Goal: Download file/media

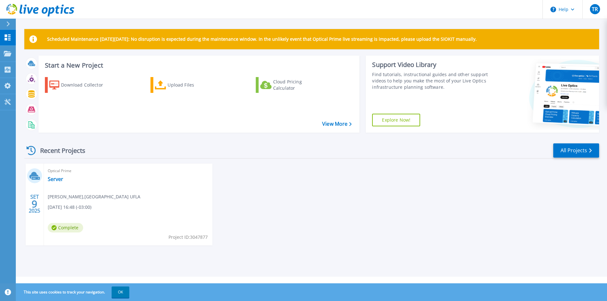
click at [59, 189] on div "Optical Prime Server [PERSON_NAME] , [GEOGRAPHIC_DATA] UFLA [DATE] 16:48 (-03:0…" at bounding box center [128, 205] width 168 height 82
click at [54, 179] on link "Server" at bounding box center [55, 179] width 15 height 6
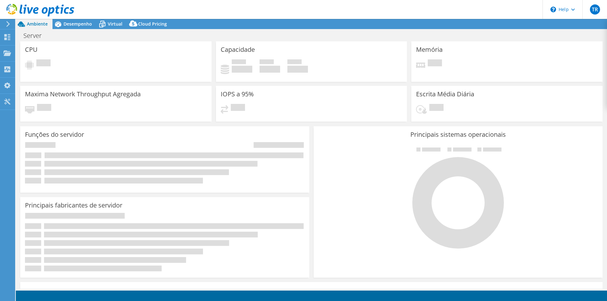
select select "USD"
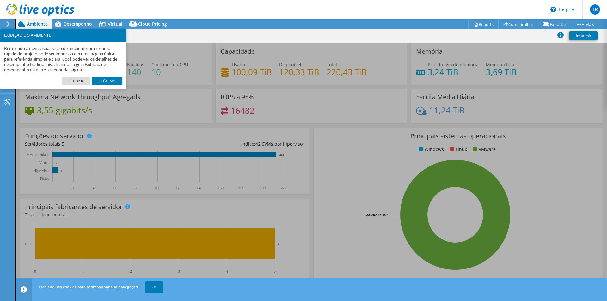
click at [96, 80] on link "Próximo" at bounding box center [107, 81] width 31 height 8
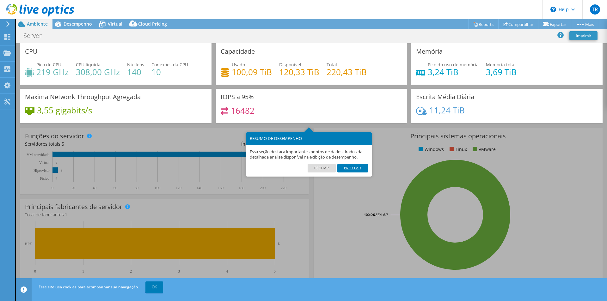
click at [356, 169] on link "Próximo" at bounding box center [352, 168] width 31 height 8
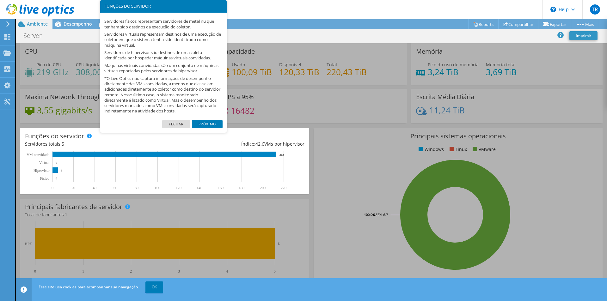
click at [207, 123] on link "Próximo" at bounding box center [207, 124] width 31 height 8
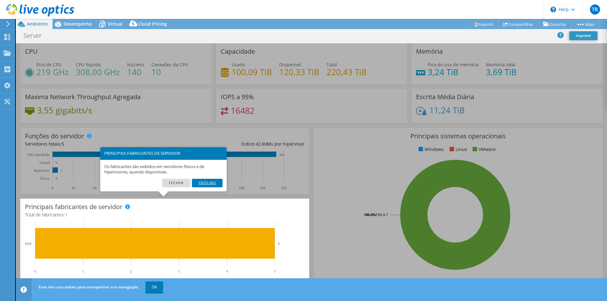
click at [208, 184] on link "Próximo" at bounding box center [207, 183] width 31 height 8
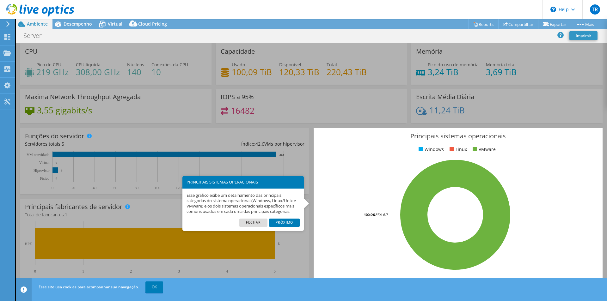
click at [286, 222] on link "Próximo" at bounding box center [284, 223] width 31 height 8
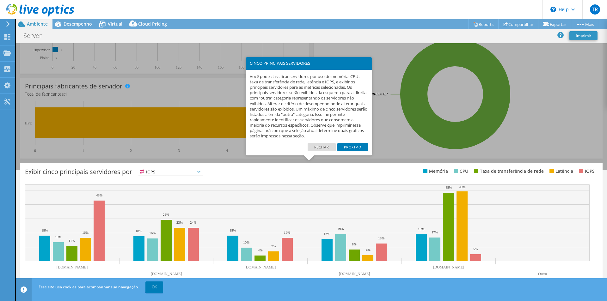
click at [348, 149] on link "Próximo" at bounding box center [352, 147] width 31 height 8
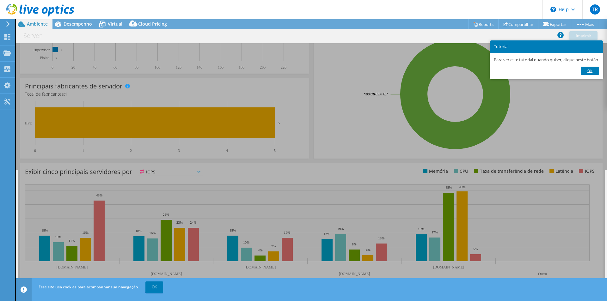
click at [598, 74] on link "Ok" at bounding box center [589, 71] width 18 height 8
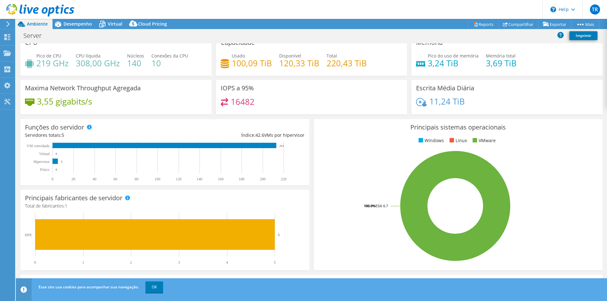
scroll to position [0, 0]
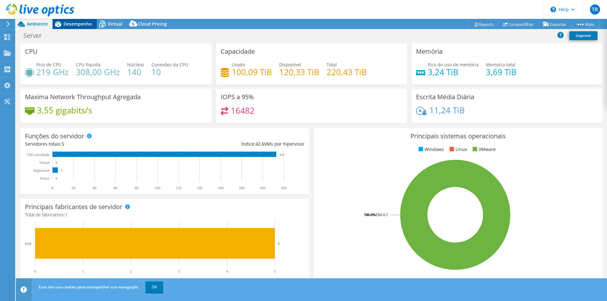
click at [72, 26] on span "Desempenho" at bounding box center [77, 24] width 28 height 6
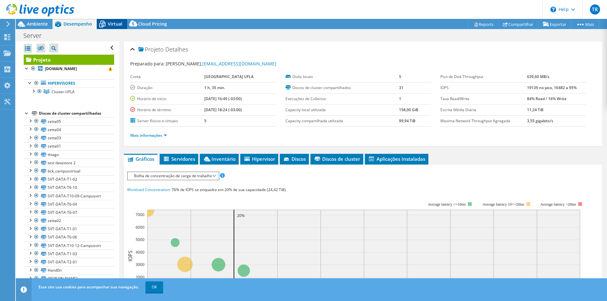
click at [111, 24] on span "Virtual" at bounding box center [115, 24] width 15 height 6
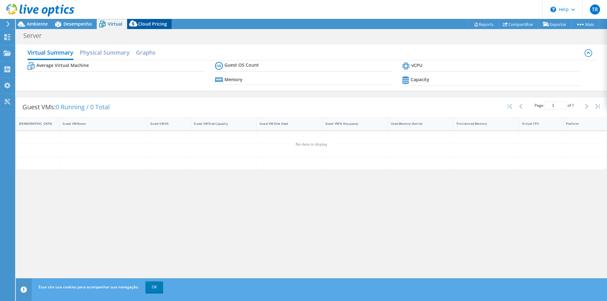
click at [142, 25] on span "Cloud Pricing" at bounding box center [152, 24] width 29 height 6
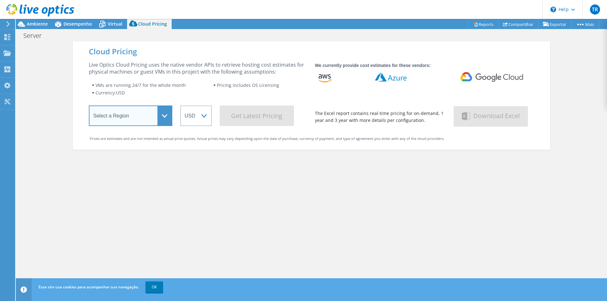
click at [168, 114] on select "Select a Region Asia Pacific (Hong Kong) Asia Pacific (Mumbai) Asia Pacific (Se…" at bounding box center [130, 116] width 83 height 21
select select "SouthAmerica"
click at [89, 107] on select "Select a Region Asia Pacific (Hong Kong) Asia Pacific (Mumbai) Asia Pacific (Se…" at bounding box center [130, 116] width 83 height 21
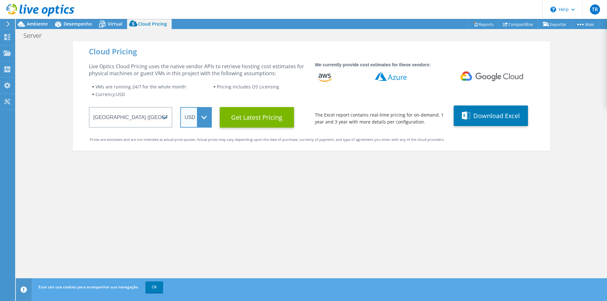
click at [207, 118] on select "ARS AUD BRL CAD CHF CLP CNY DKK EUR GBP HKD HUF INR JPY MXN MYR NOK NZD PEN SEK…" at bounding box center [196, 117] width 32 height 21
click at [205, 118] on select "ARS AUD BRL CAD CHF CLP CNY DKK EUR GBP HKD HUF INR JPY MXN MYR NOK NZD PEN SEK…" at bounding box center [196, 117] width 32 height 21
click at [207, 118] on select "ARS AUD BRL CAD CHF CLP CNY DKK EUR GBP HKD HUF INR JPY MXN MYR NOK NZD PEN SEK…" at bounding box center [196, 117] width 32 height 21
click at [180, 107] on select "ARS AUD BRL CAD CHF CLP CNY DKK EUR GBP HKD HUF INR JPY MXN MYR NOK NZD PEN SEK…" at bounding box center [196, 117] width 32 height 21
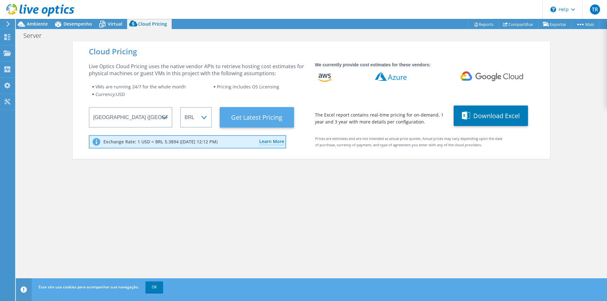
click at [254, 120] on Latest "Get Latest Pricing" at bounding box center [257, 117] width 74 height 21
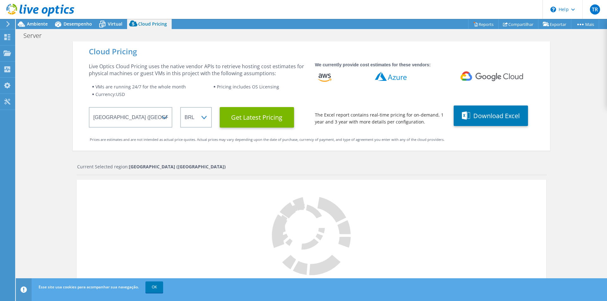
scroll to position [95, 0]
select select "BRL"
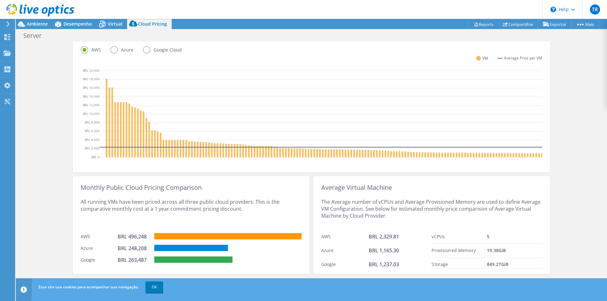
scroll to position [188, 0]
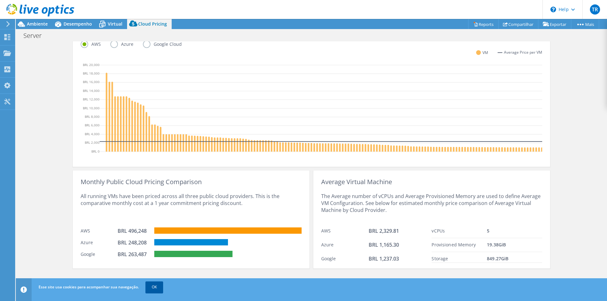
click at [159, 285] on link "OK" at bounding box center [154, 286] width 18 height 11
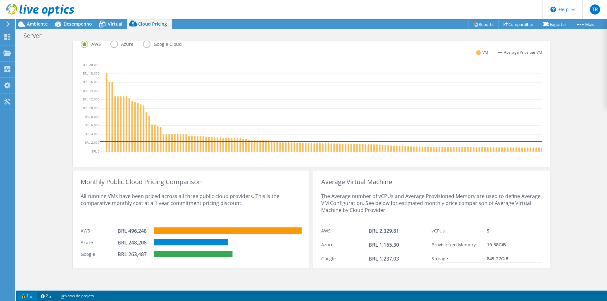
click at [33, 295] on link "1" at bounding box center [27, 296] width 20 height 8
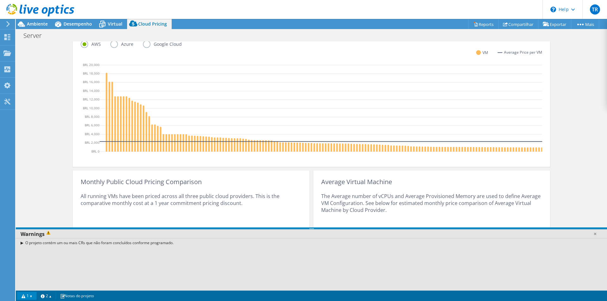
click at [33, 295] on link "1" at bounding box center [27, 296] width 20 height 8
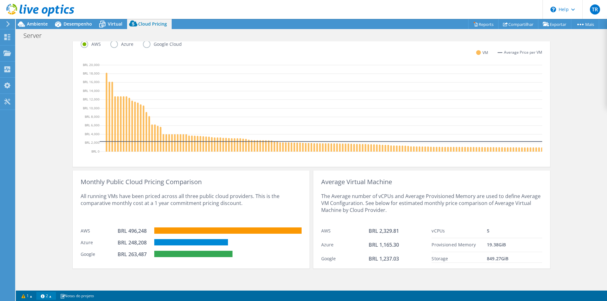
click at [55, 295] on link "2" at bounding box center [46, 296] width 20 height 8
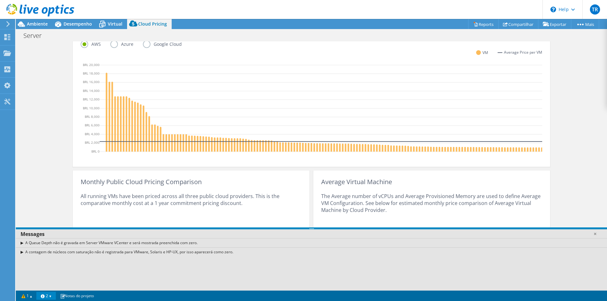
click at [55, 295] on link "2" at bounding box center [46, 296] width 20 height 8
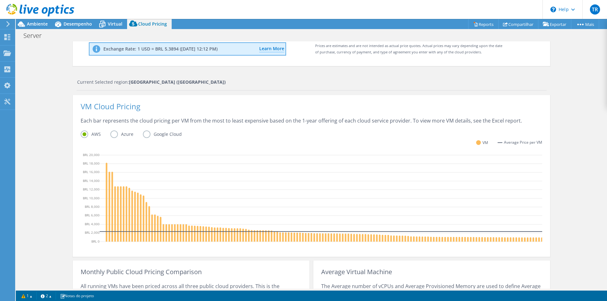
scroll to position [2, 0]
click at [108, 24] on span "Virtual" at bounding box center [115, 24] width 15 height 6
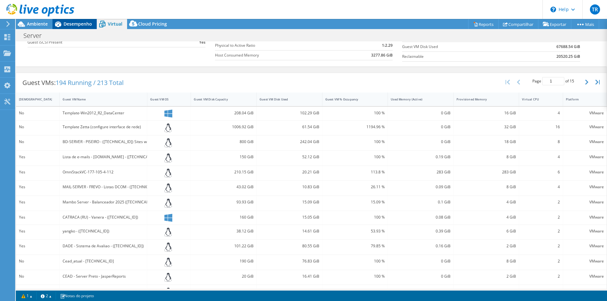
click at [73, 22] on span "Desempenho" at bounding box center [77, 24] width 28 height 6
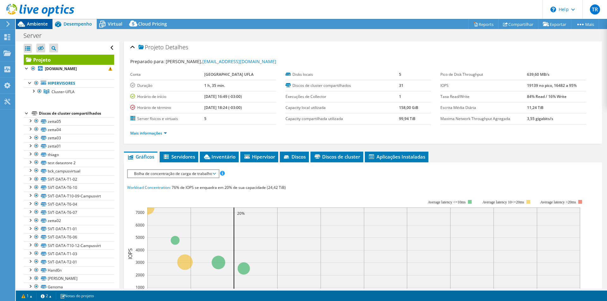
click at [42, 24] on span "Ambiente" at bounding box center [37, 24] width 21 height 6
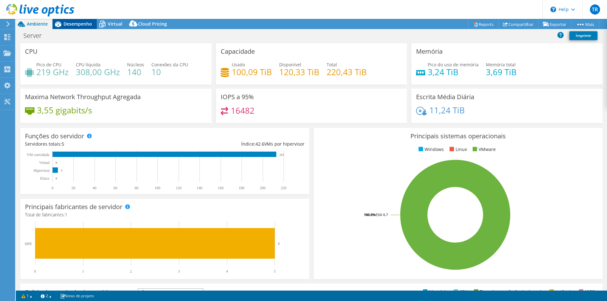
click at [90, 23] on span "Desempenho" at bounding box center [77, 24] width 28 height 6
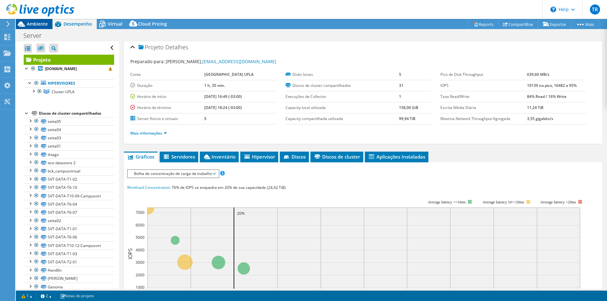
click at [32, 23] on span "Ambiente" at bounding box center [37, 24] width 21 height 6
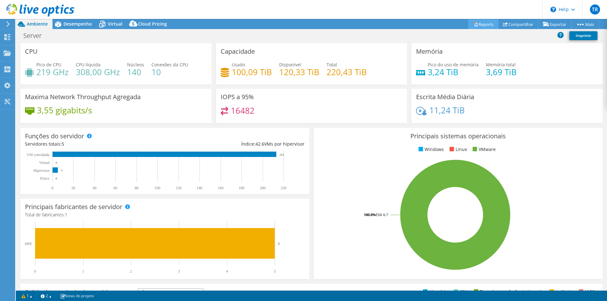
click at [480, 22] on link "Reports" at bounding box center [483, 24] width 30 height 10
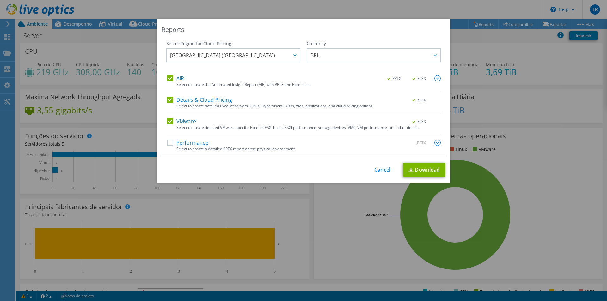
click at [170, 100] on label "Details & Cloud Pricing" at bounding box center [199, 100] width 65 height 6
click at [0, 0] on input "Details & Cloud Pricing" at bounding box center [0, 0] width 0 height 0
click at [382, 172] on link "Cancel" at bounding box center [382, 170] width 16 height 6
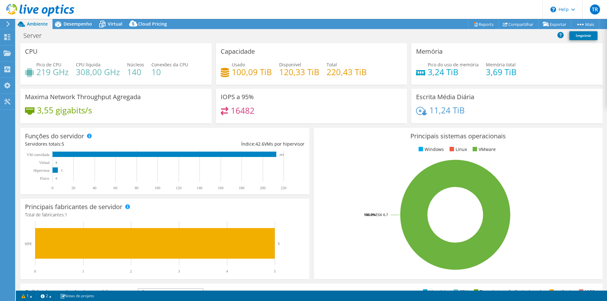
click at [8, 25] on use at bounding box center [7, 24] width 3 height 6
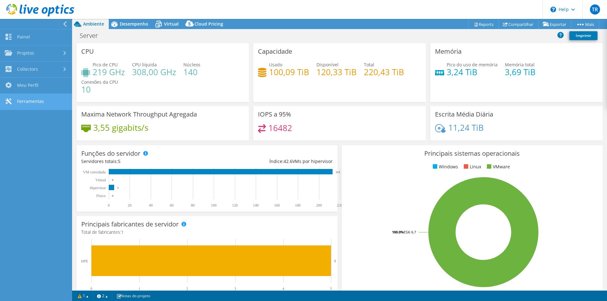
click at [45, 101] on link "Ferramentas" at bounding box center [36, 102] width 72 height 16
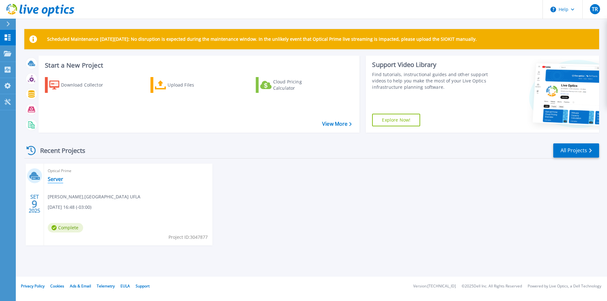
click at [53, 180] on link "Server" at bounding box center [55, 179] width 15 height 6
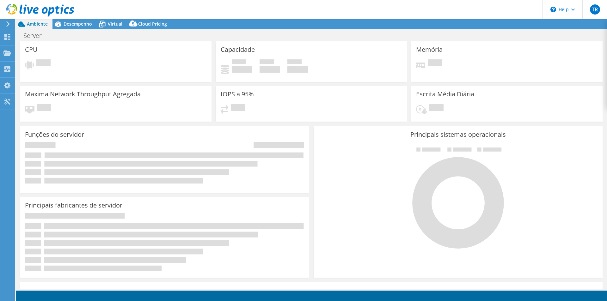
select select "USD"
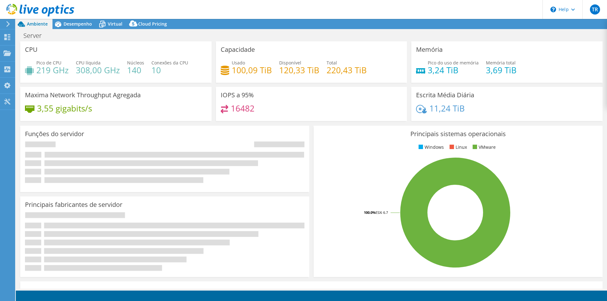
select select "SouthAmerica"
select select "BRL"
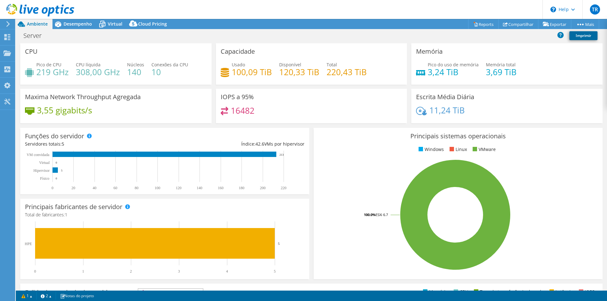
click at [587, 34] on link "Imprimir" at bounding box center [583, 35] width 28 height 9
click at [484, 25] on link "Reports" at bounding box center [483, 24] width 30 height 10
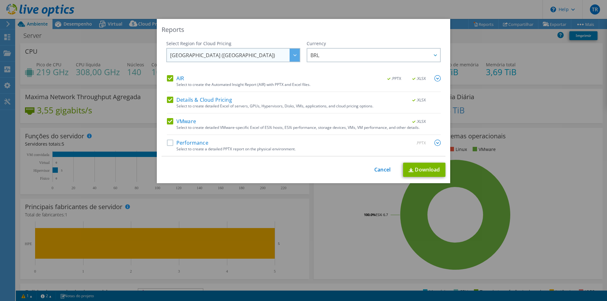
click at [269, 56] on span "South America (Sao Paulo)" at bounding box center [235, 55] width 130 height 13
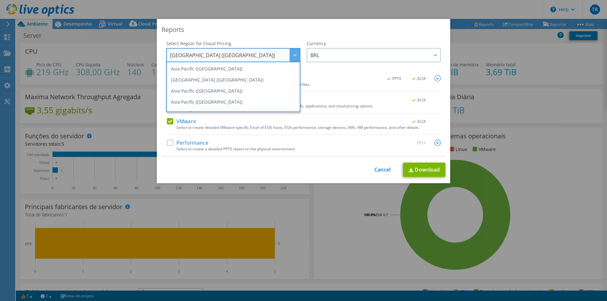
click at [269, 56] on span "South America (Sao Paulo)" at bounding box center [235, 55] width 130 height 13
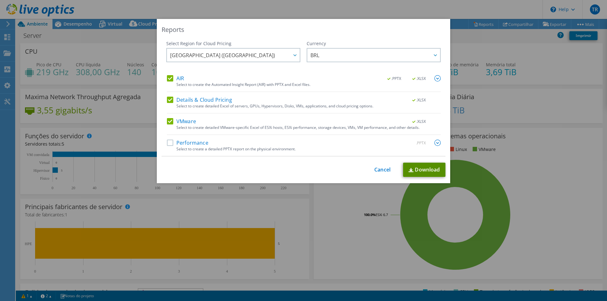
click at [413, 167] on link "Download" at bounding box center [424, 170] width 42 height 14
click at [379, 171] on link "Cancel" at bounding box center [382, 170] width 16 height 6
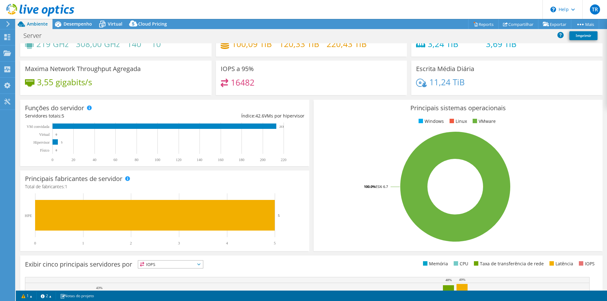
scroll to position [121, 0]
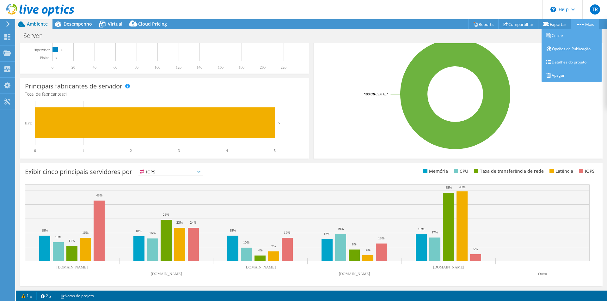
click at [590, 24] on link "Mais" at bounding box center [585, 24] width 28 height 10
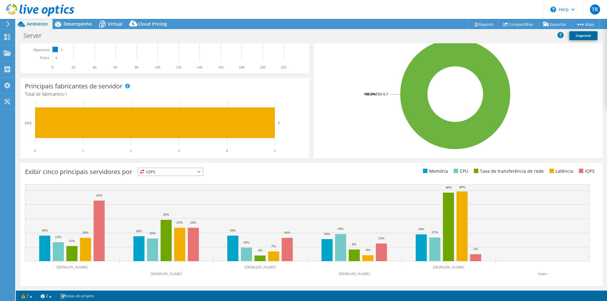
click at [577, 34] on link "Imprimir" at bounding box center [583, 35] width 28 height 9
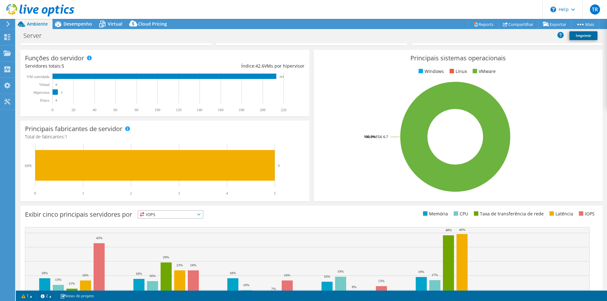
scroll to position [0, 0]
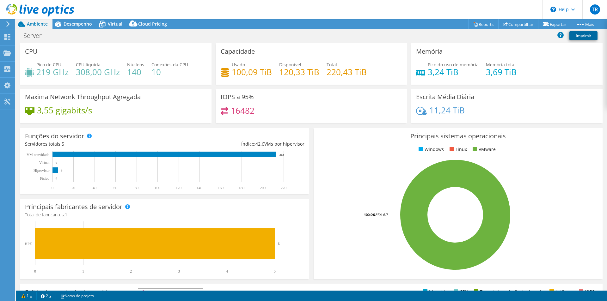
click at [581, 36] on link "Imprimir" at bounding box center [583, 35] width 28 height 9
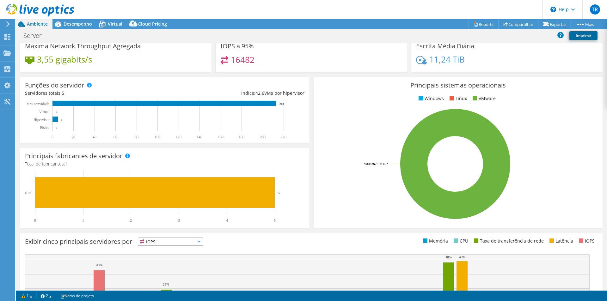
scroll to position [121, 0]
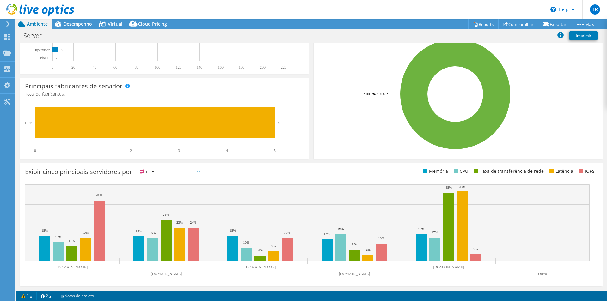
click at [192, 173] on span "IOPS" at bounding box center [170, 172] width 65 height 8
click at [179, 192] on li "Memória" at bounding box center [170, 188] width 65 height 9
click at [195, 171] on span "Memória" at bounding box center [166, 172] width 57 height 8
click at [167, 181] on li "IOPS" at bounding box center [170, 180] width 65 height 9
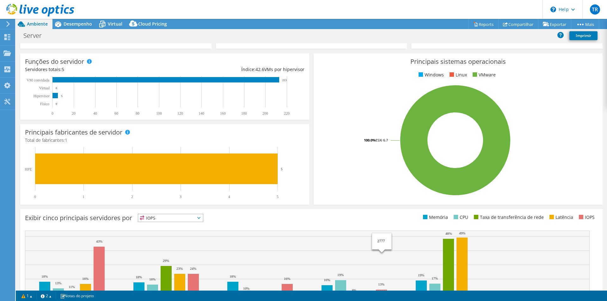
scroll to position [0, 0]
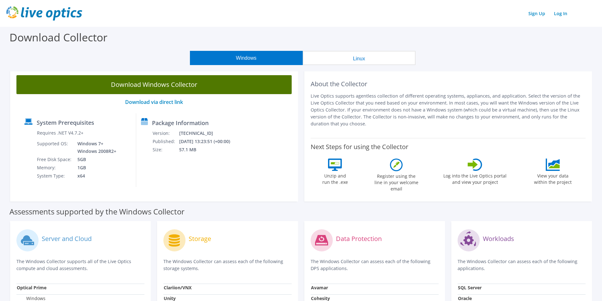
click at [156, 86] on link "Download Windows Collector" at bounding box center [153, 84] width 275 height 19
